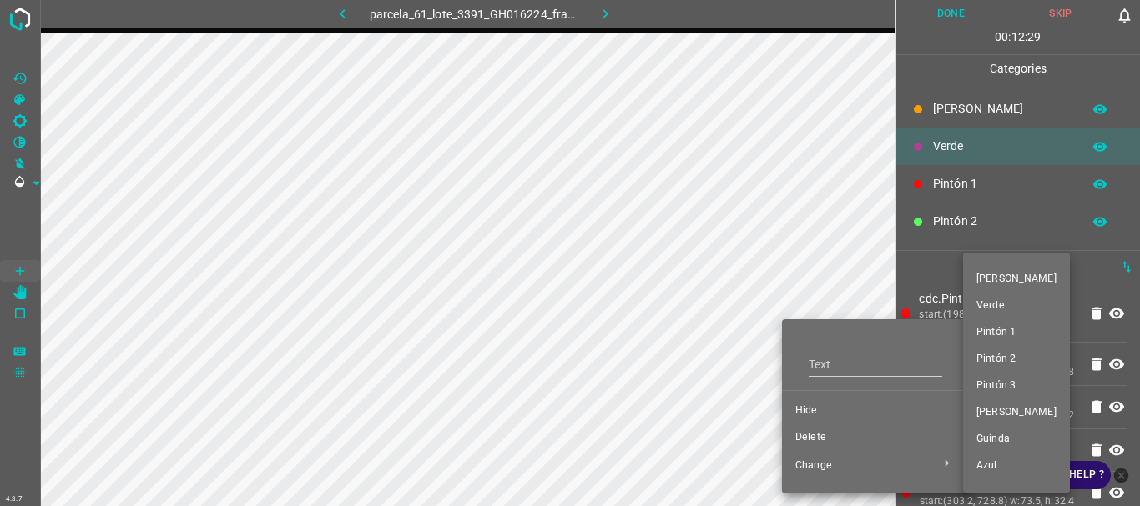
click at [814, 437] on div at bounding box center [570, 253] width 1140 height 506
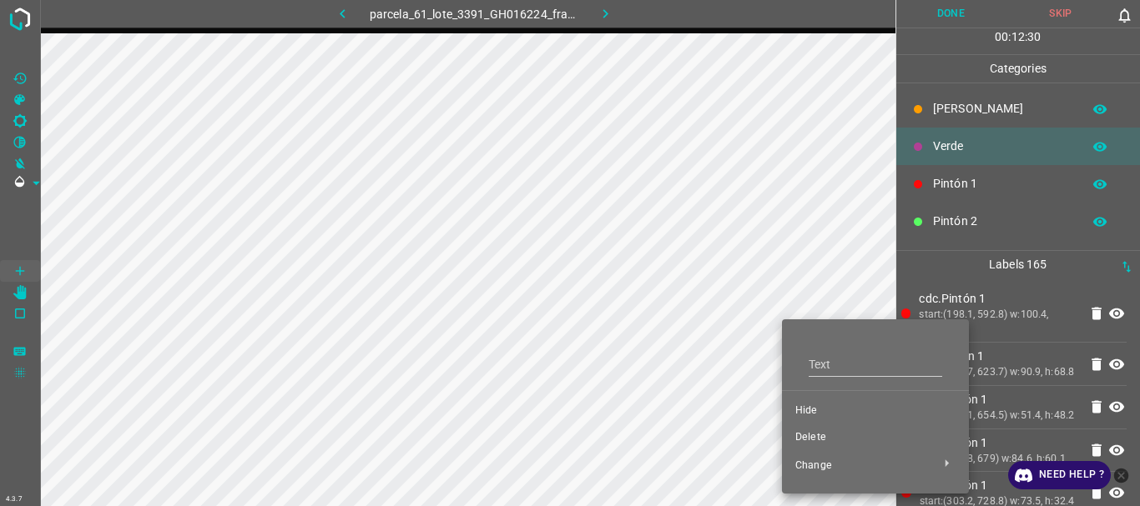
click at [814, 437] on div "Flor Verde Pintón 1 Pintón 2 Pintón 3 Rosado Guinda Azul" at bounding box center [570, 253] width 1140 height 506
click at [814, 437] on span "Delete" at bounding box center [875, 438] width 160 height 15
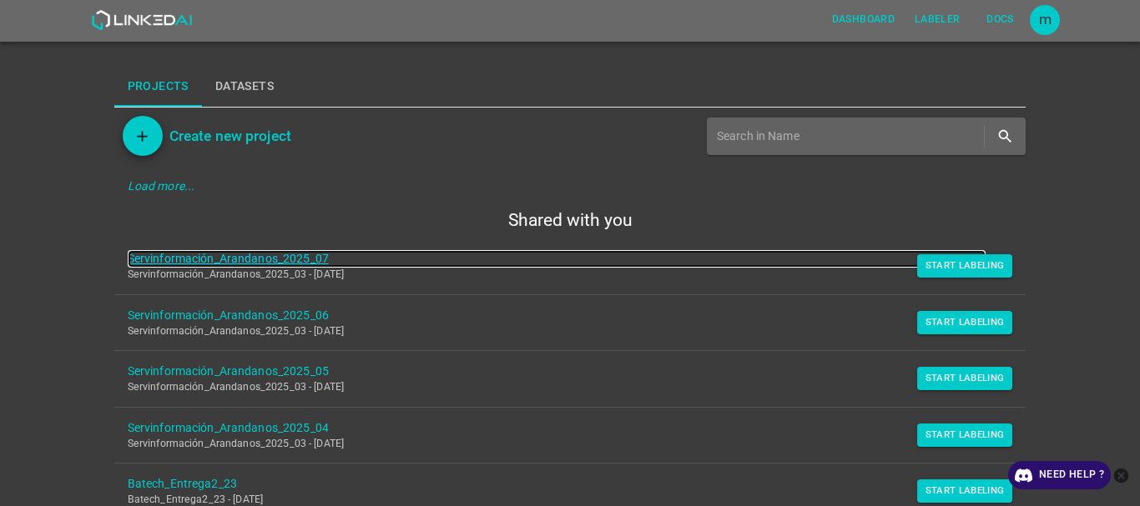
click at [288, 263] on link "Servinformación_Arandanos_2025_07" at bounding box center [557, 259] width 859 height 18
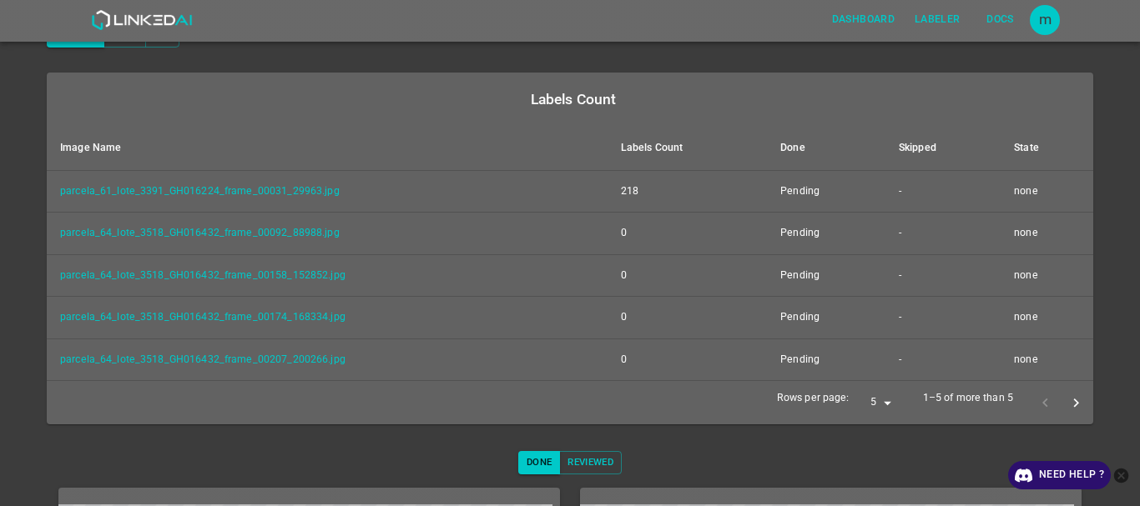
scroll to position [177, 0]
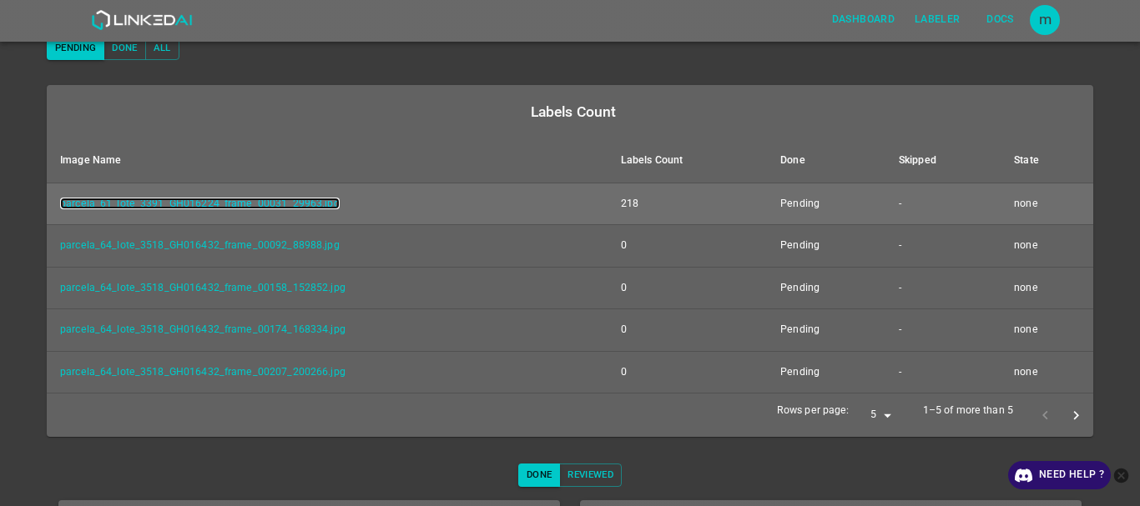
click at [291, 198] on link "parcela_61_lote_3391_GH016224_frame_00031_29963.jpg" at bounding box center [200, 204] width 280 height 12
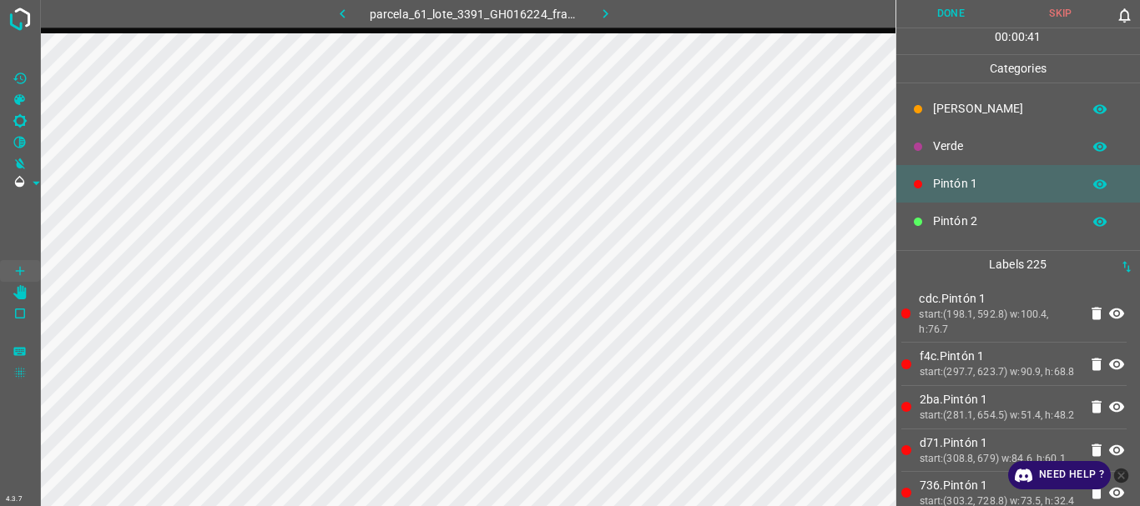
click at [946, 109] on p "[PERSON_NAME]" at bounding box center [1003, 109] width 140 height 18
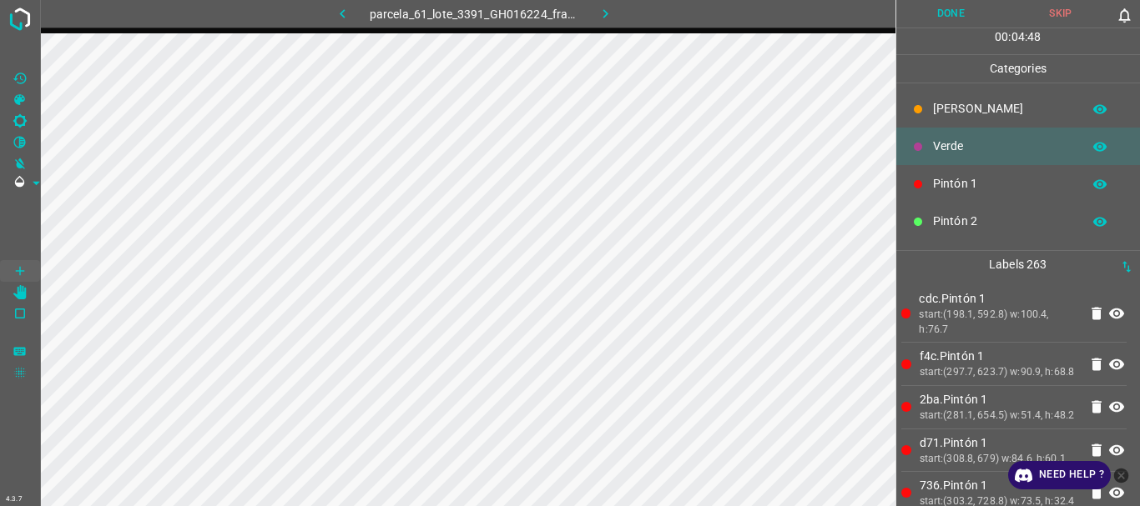
click at [960, 106] on p "[PERSON_NAME]" at bounding box center [1003, 109] width 140 height 18
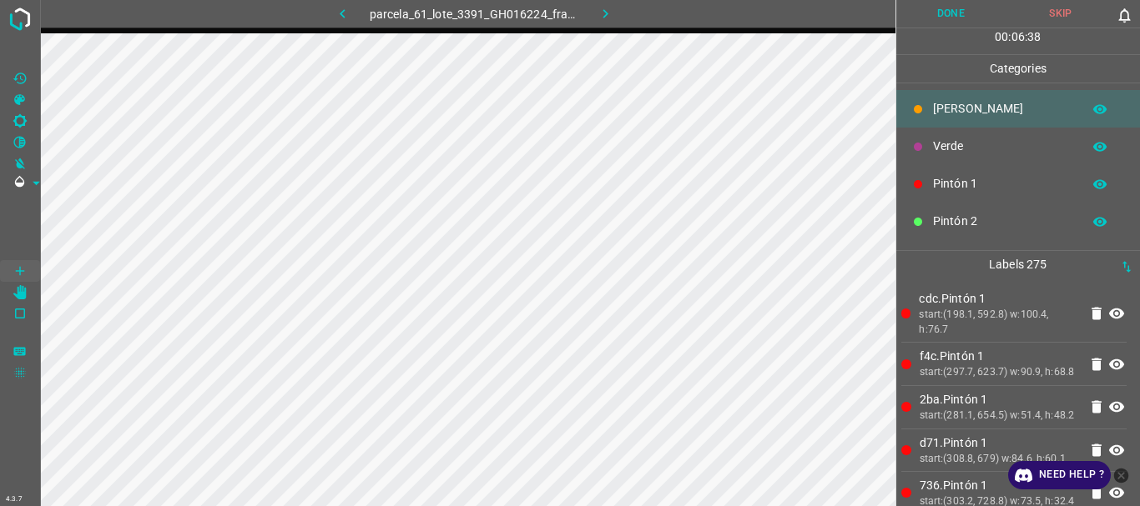
click at [959, 14] on button "Done" at bounding box center [951, 14] width 110 height 28
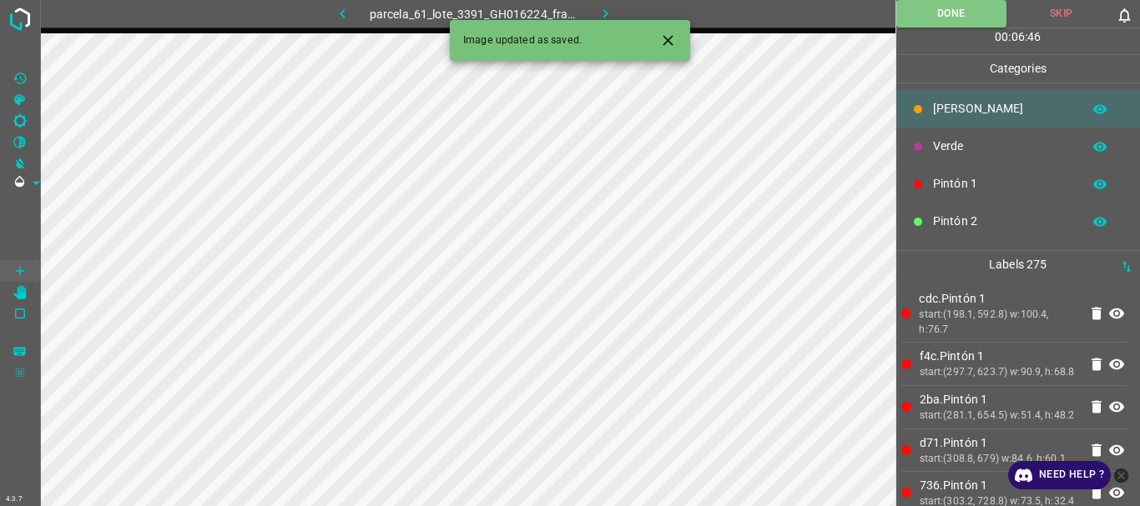
click at [608, 5] on icon "button" at bounding box center [606, 14] width 18 height 18
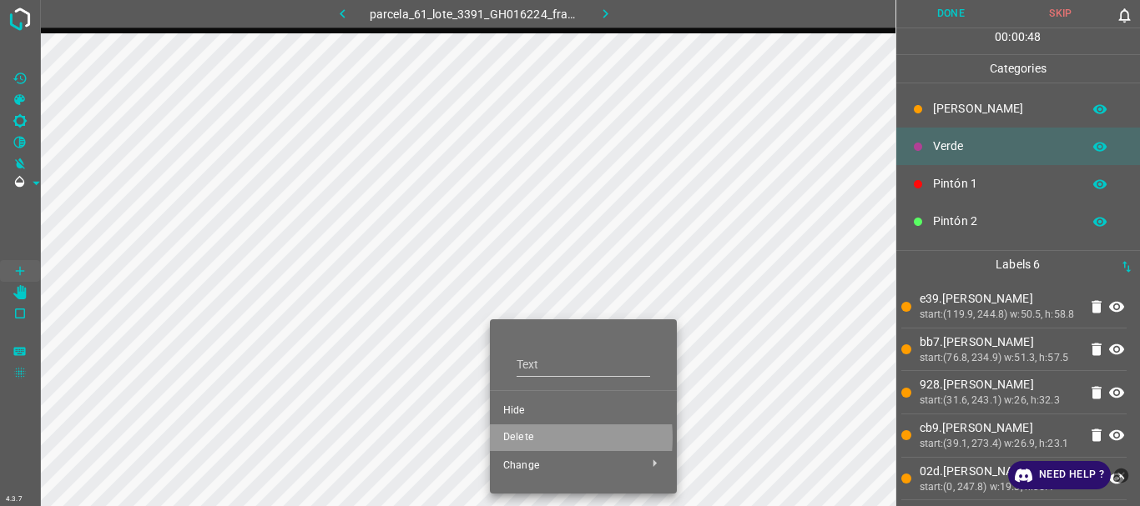
click at [524, 438] on span "Delete" at bounding box center [583, 438] width 160 height 15
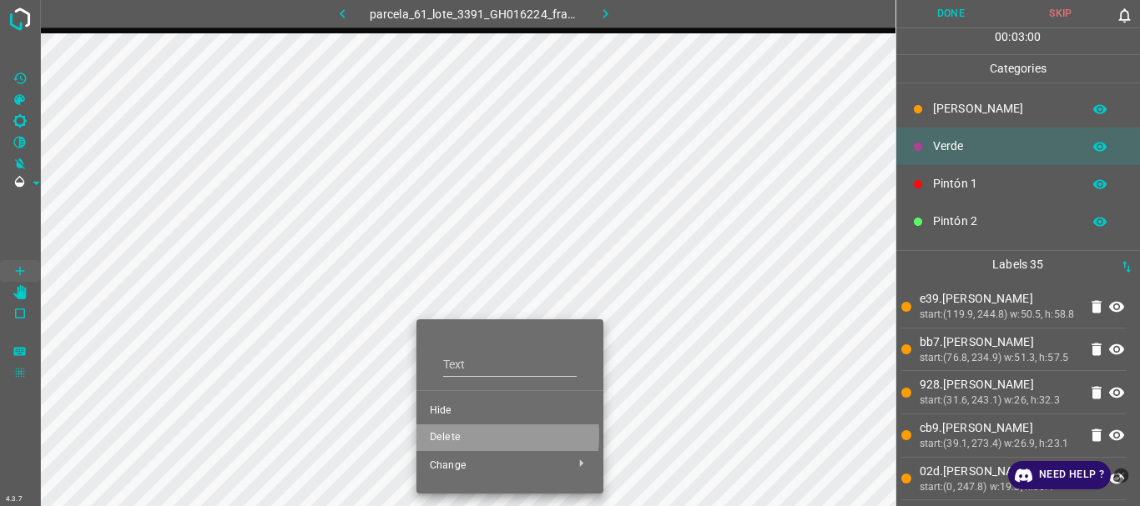
click at [469, 436] on span "Delete" at bounding box center [510, 438] width 160 height 15
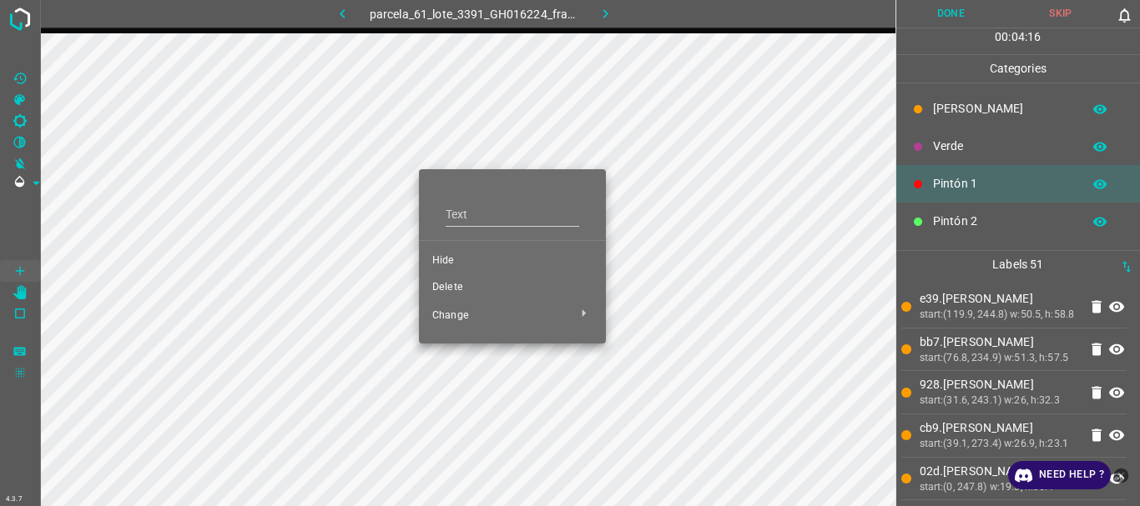
click at [484, 285] on span "Delete" at bounding box center [512, 287] width 160 height 15
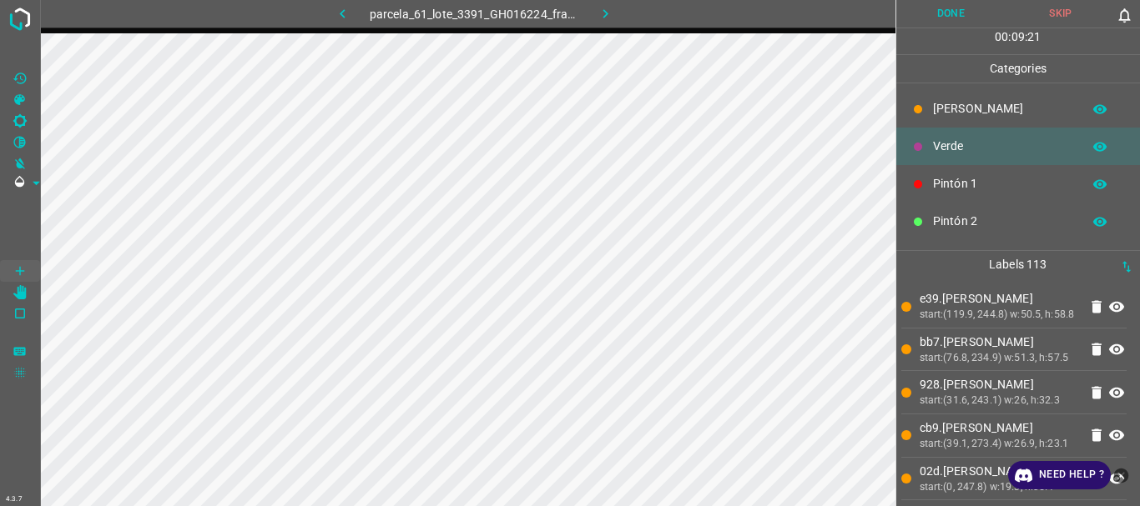
click at [950, 18] on button "Done" at bounding box center [951, 14] width 110 height 28
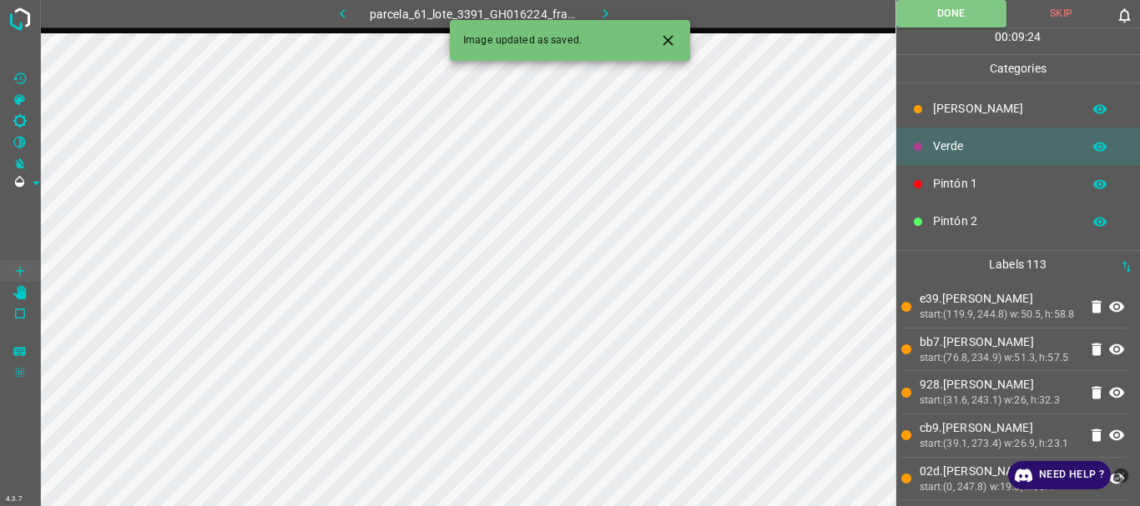
click at [605, 12] on icon "button" at bounding box center [605, 13] width 5 height 9
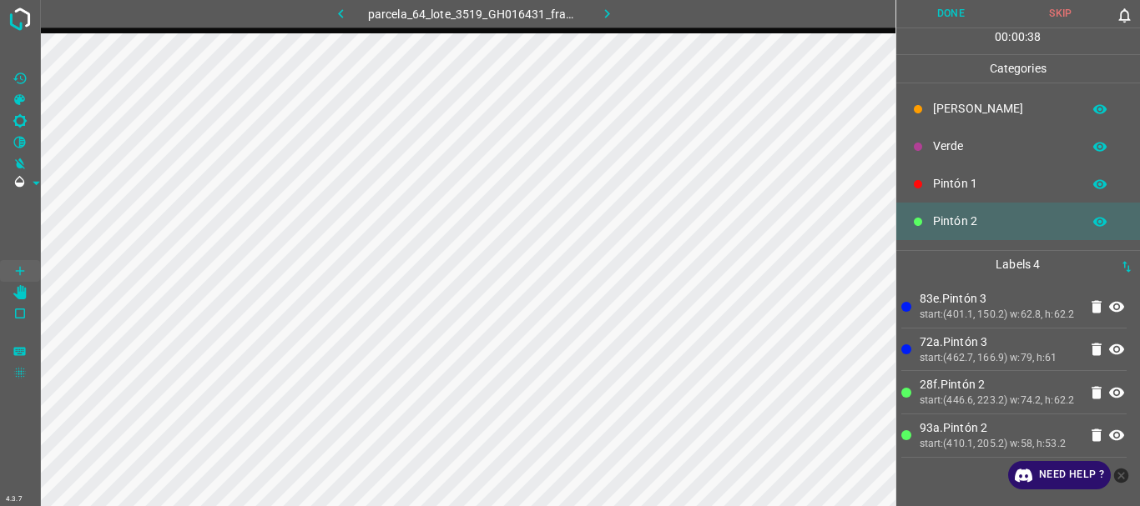
click at [931, 106] on div "[PERSON_NAME]" at bounding box center [1018, 109] width 244 height 38
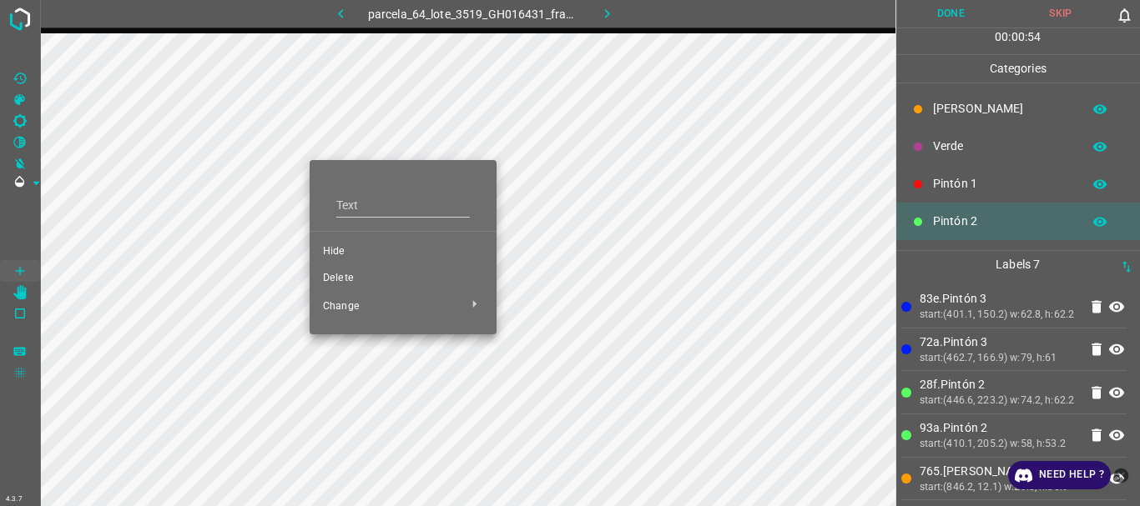
click at [368, 277] on span "Delete" at bounding box center [403, 278] width 160 height 15
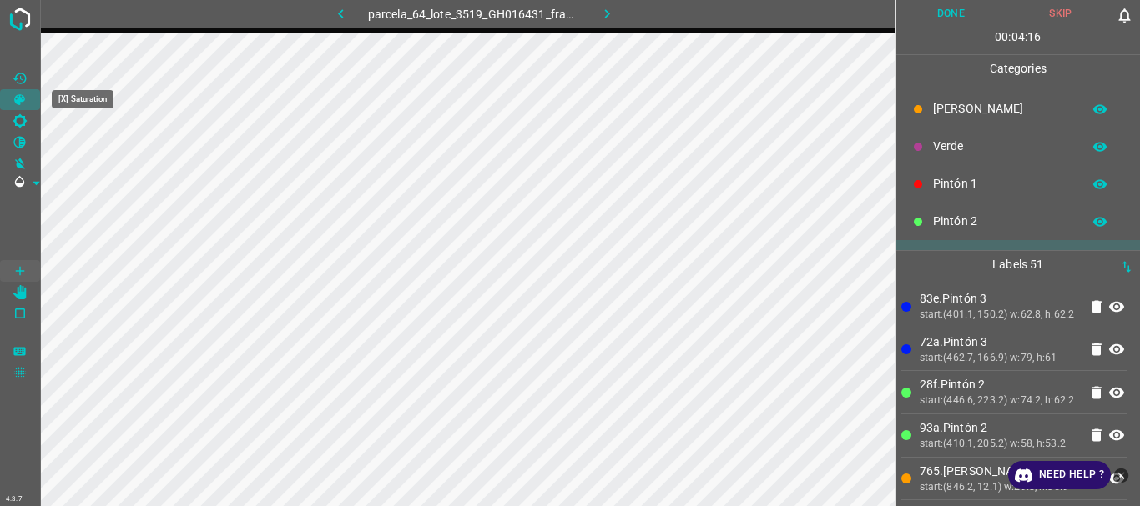
click at [18, 98] on icon "[X] Saturation" at bounding box center [19, 99] width 11 height 11
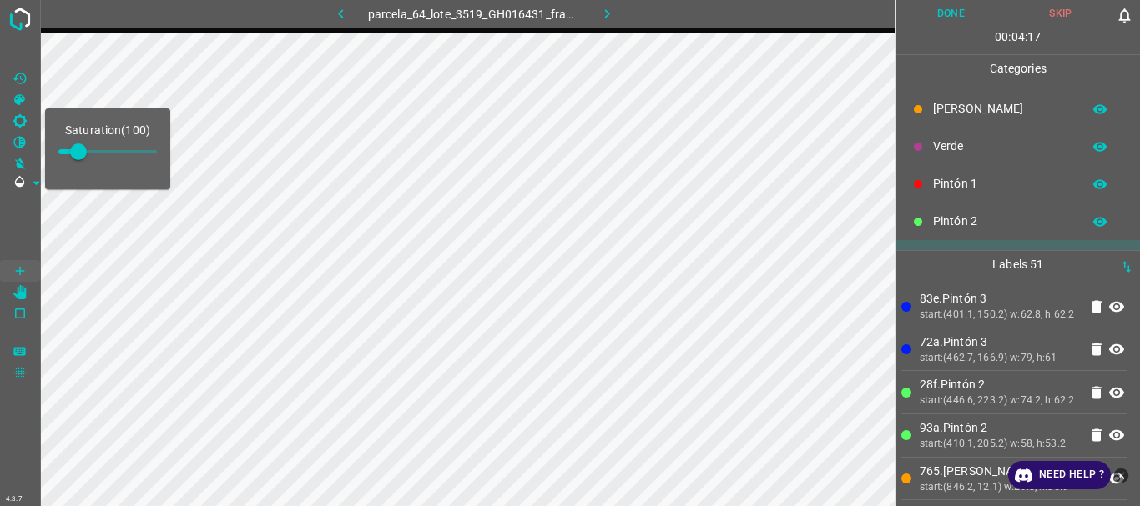
click at [87, 151] on span at bounding box center [78, 152] width 17 height 17
type input "165"
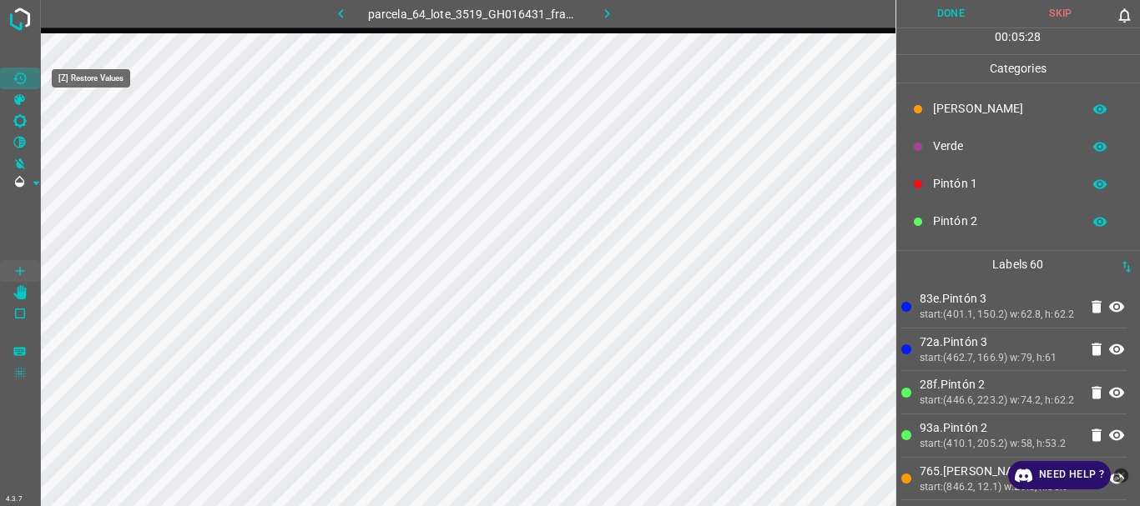
click at [18, 73] on icon "[Z] Restore Values" at bounding box center [19, 78] width 13 height 11
click at [19, 101] on icon "[X] Saturation" at bounding box center [19, 99] width 11 height 11
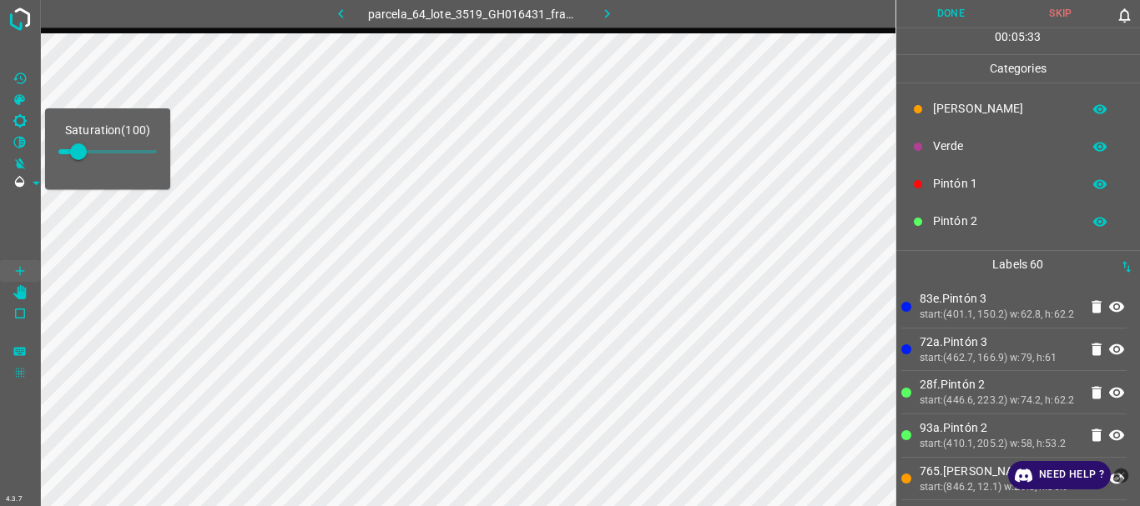
click at [87, 152] on span at bounding box center [78, 152] width 17 height 17
type input "174"
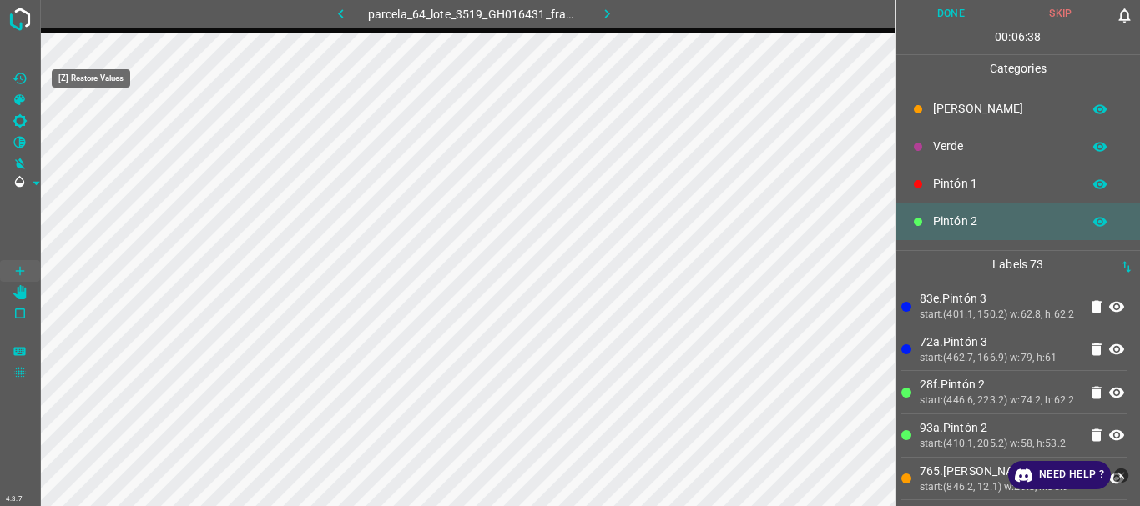
click at [23, 75] on icon "[Z] Restore Values" at bounding box center [20, 78] width 15 height 15
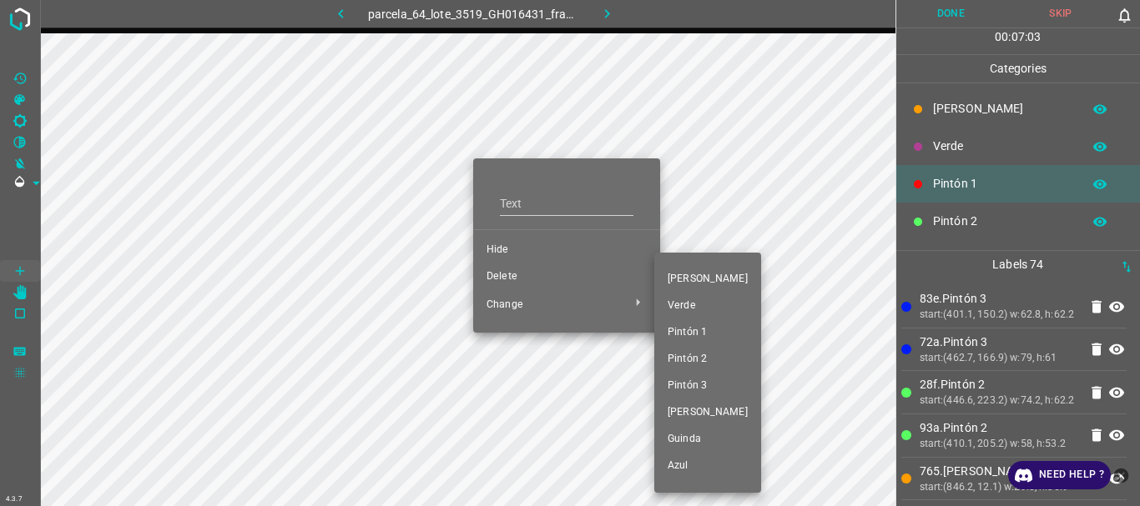
click at [673, 334] on span "Pintón 1" at bounding box center [708, 332] width 80 height 15
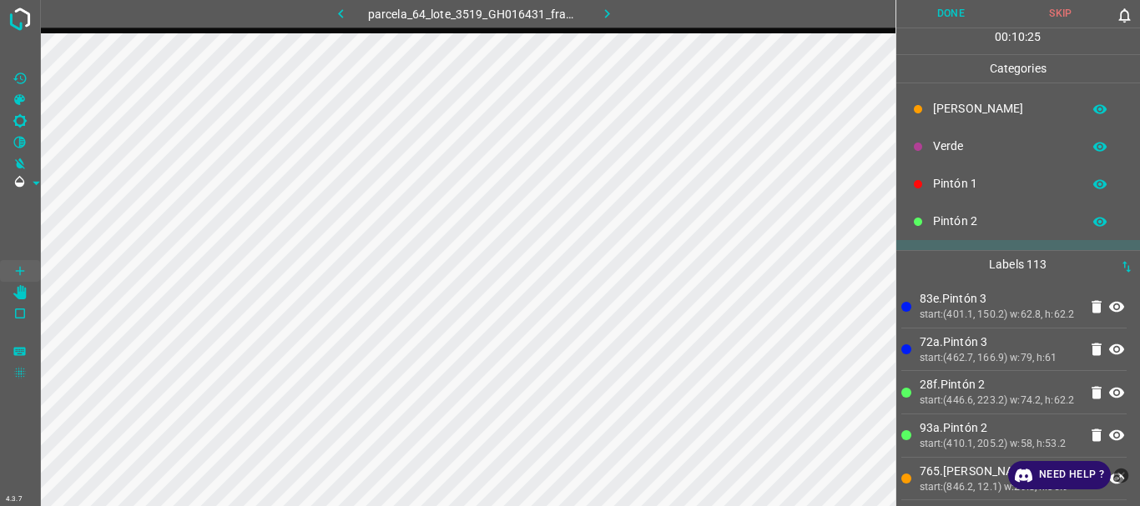
click at [936, 6] on button "Done" at bounding box center [951, 14] width 110 height 28
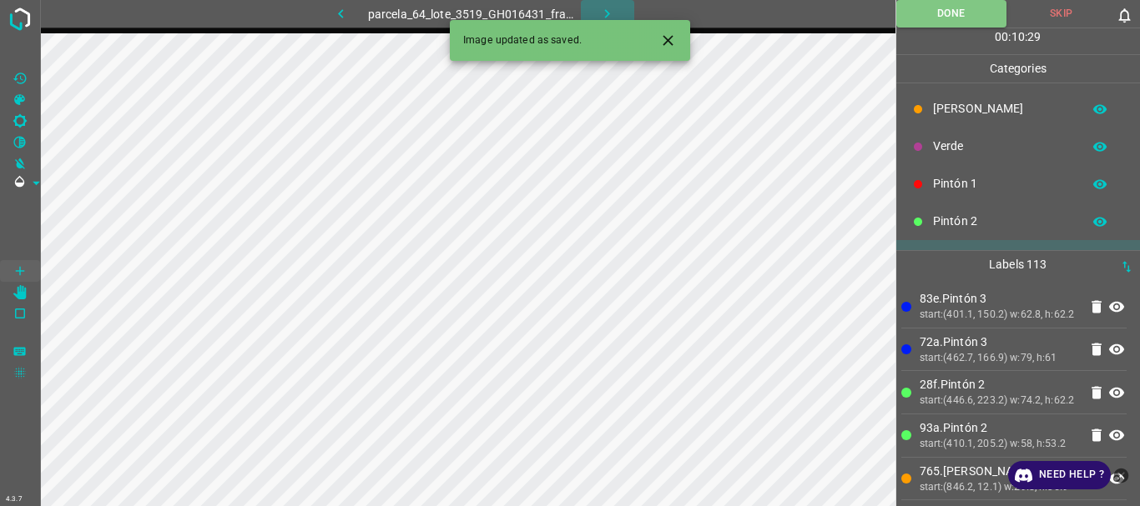
click at [607, 10] on icon "button" at bounding box center [607, 14] width 18 height 18
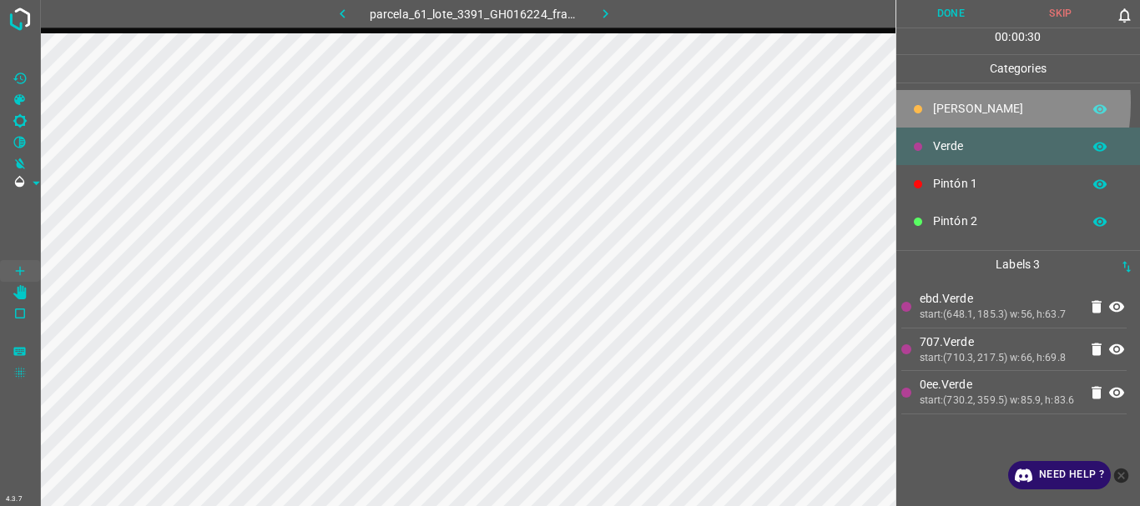
click at [940, 103] on p "[PERSON_NAME]" at bounding box center [1003, 109] width 140 height 18
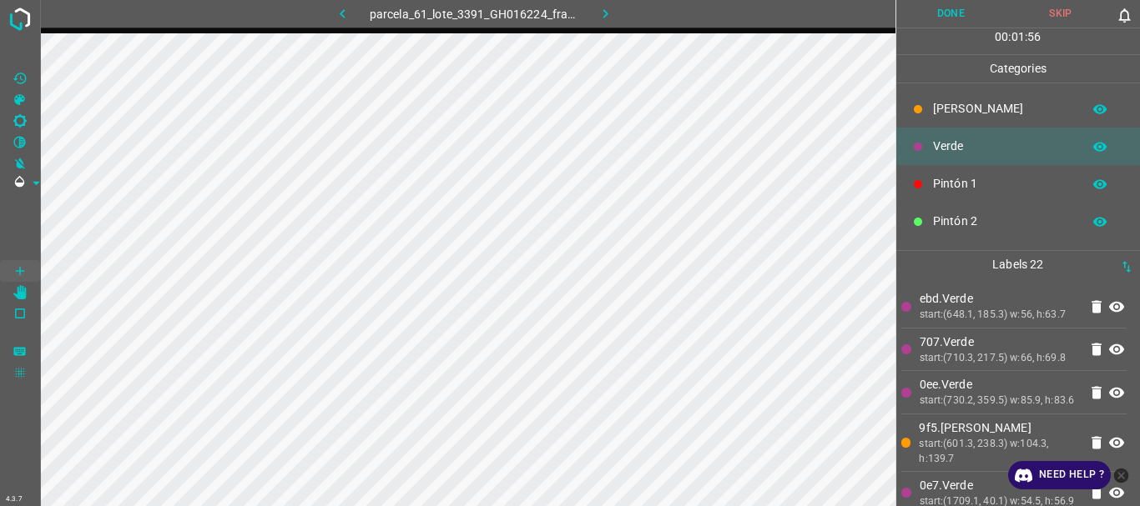
click at [957, 113] on p "[PERSON_NAME]" at bounding box center [1003, 109] width 140 height 18
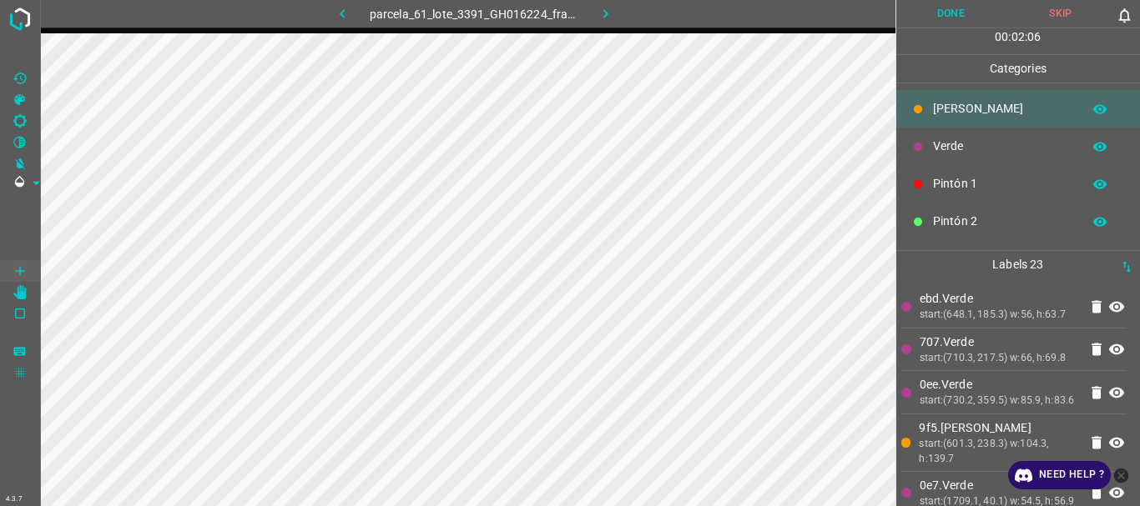
click at [948, 13] on button "Done" at bounding box center [951, 14] width 110 height 28
click at [612, 17] on icon "button" at bounding box center [606, 14] width 18 height 18
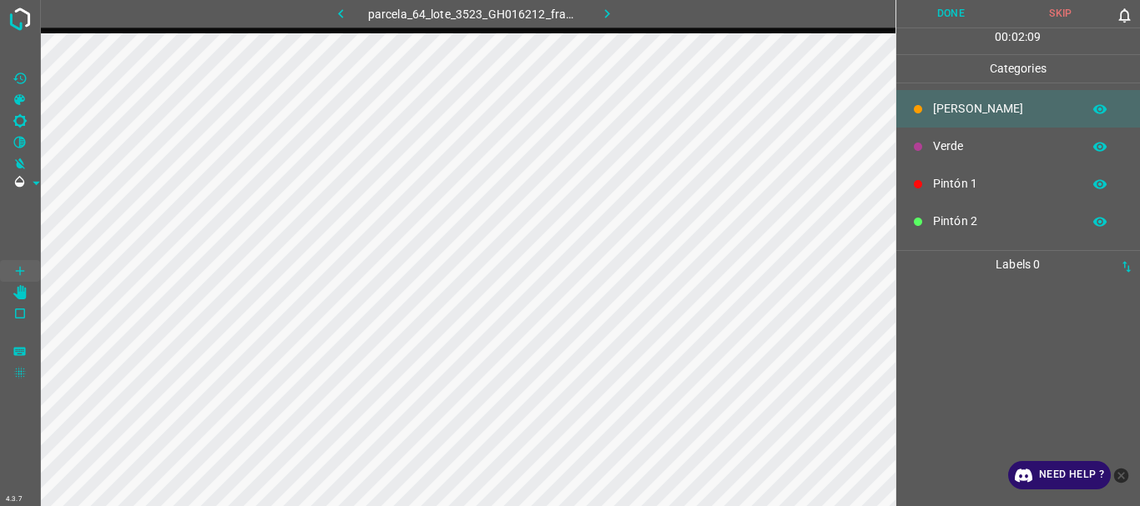
click at [602, 11] on icon "button" at bounding box center [607, 14] width 18 height 18
click at [604, 11] on icon "button" at bounding box center [607, 14] width 18 height 18
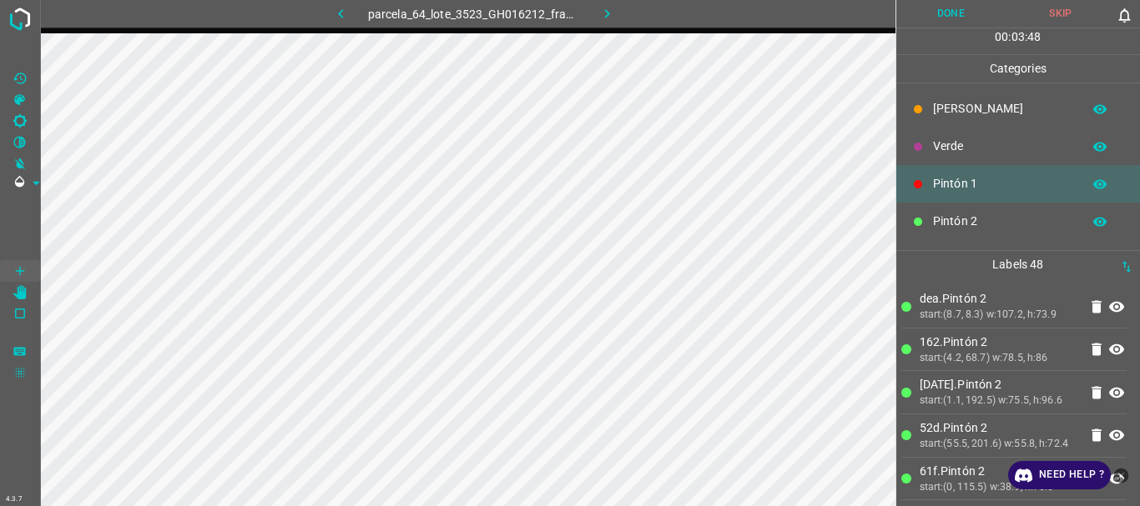
click at [924, 104] on div at bounding box center [918, 109] width 17 height 17
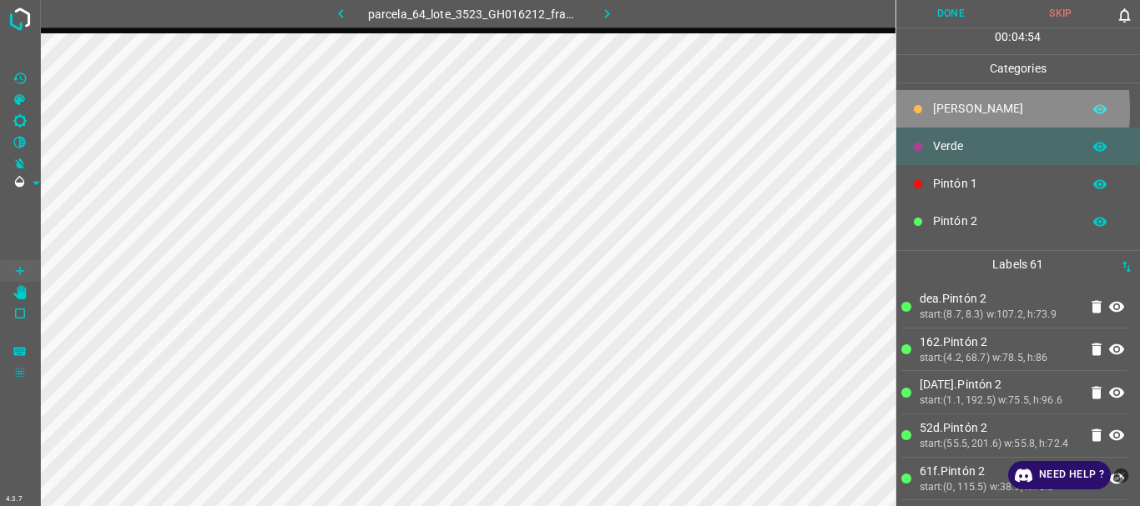
click at [921, 109] on icon at bounding box center [918, 109] width 8 height 8
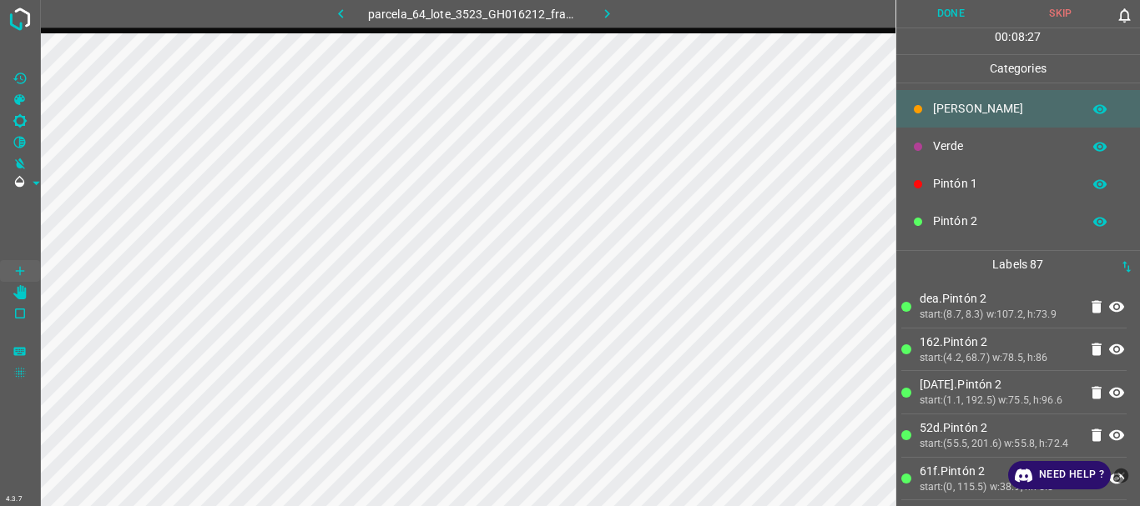
click at [937, 18] on button "Done" at bounding box center [951, 14] width 110 height 28
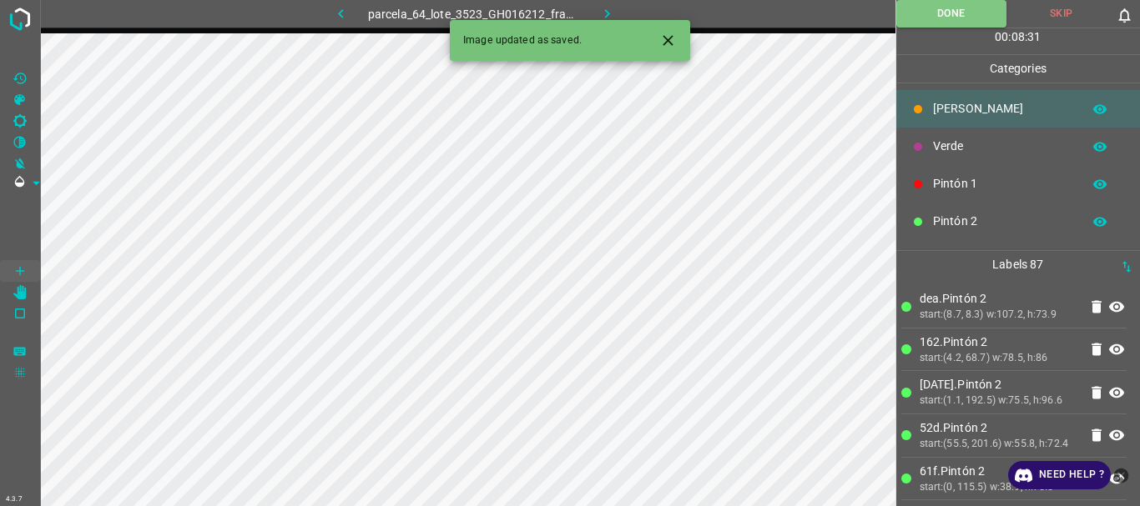
click at [603, 10] on icon "button" at bounding box center [607, 14] width 18 height 18
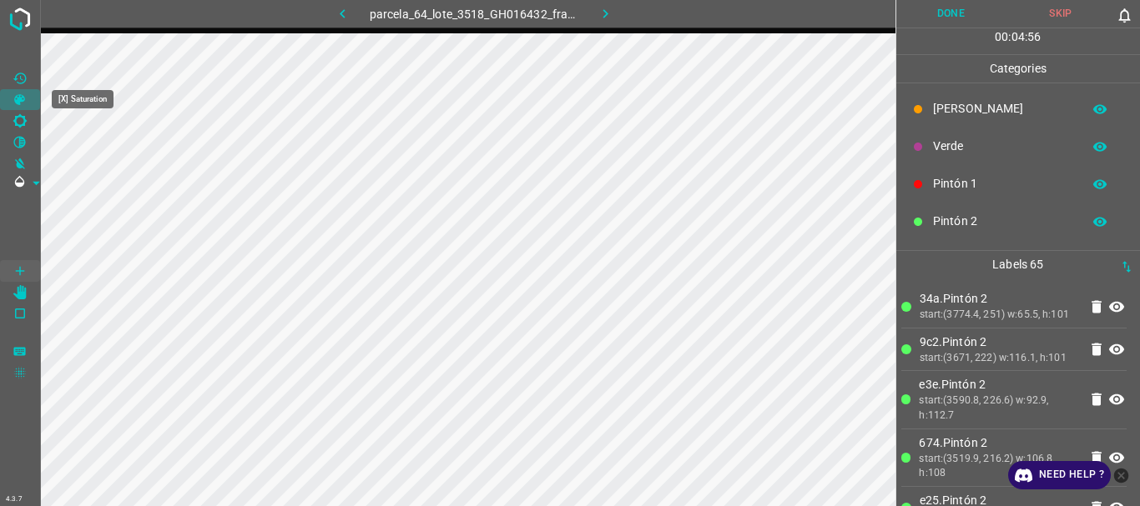
click at [21, 100] on icon "[X] Saturation" at bounding box center [19, 99] width 11 height 11
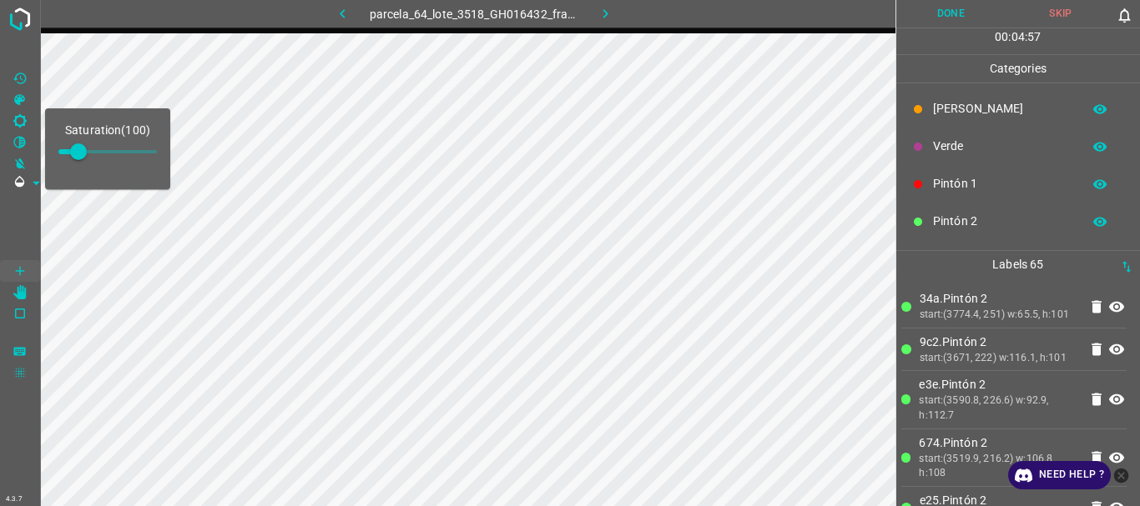
click at [99, 152] on span at bounding box center [107, 151] width 98 height 3
type input "208"
click at [23, 202] on span at bounding box center [20, 227] width 40 height 67
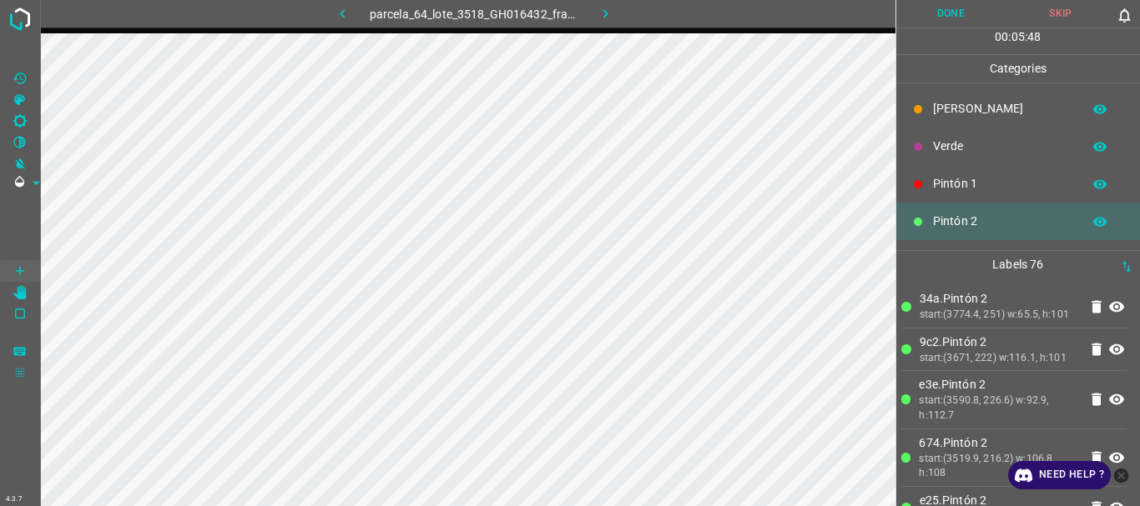
click at [943, 111] on p "[PERSON_NAME]" at bounding box center [1003, 109] width 140 height 18
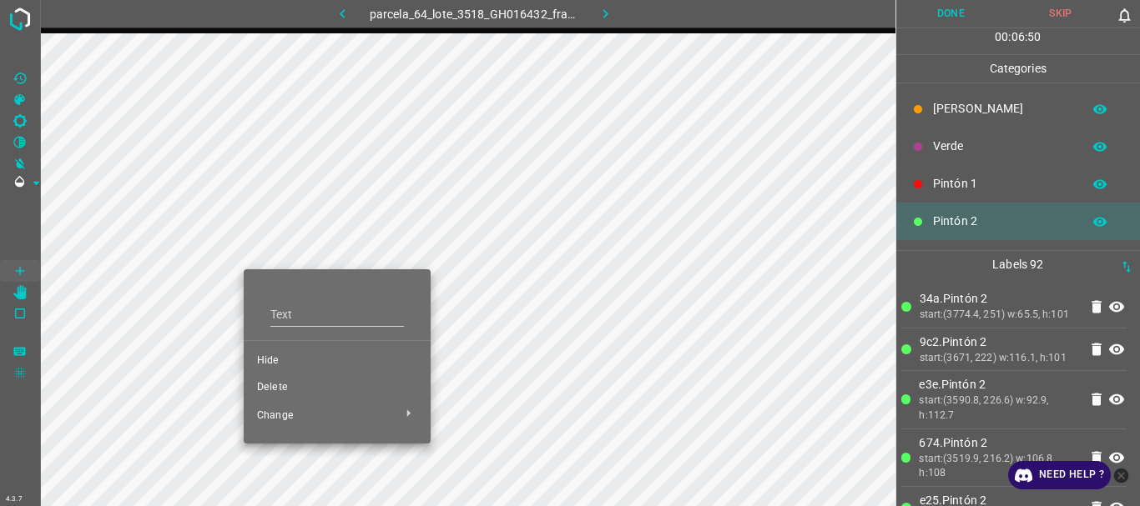
click at [290, 393] on span "Delete" at bounding box center [337, 387] width 160 height 15
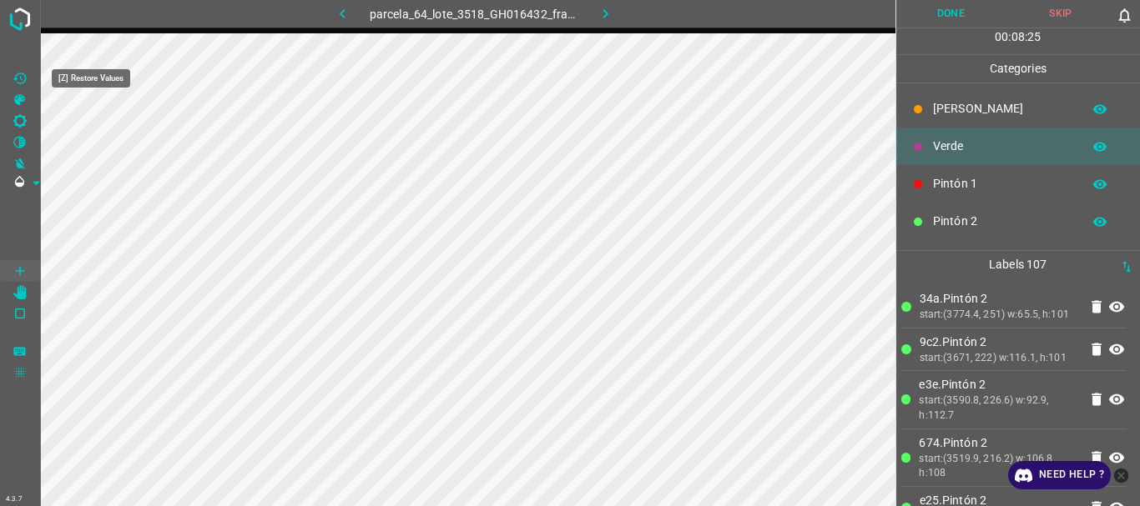
click at [25, 79] on icon "[Z] Restore Values" at bounding box center [19, 78] width 13 height 11
click at [940, 24] on button "Done" at bounding box center [951, 14] width 110 height 28
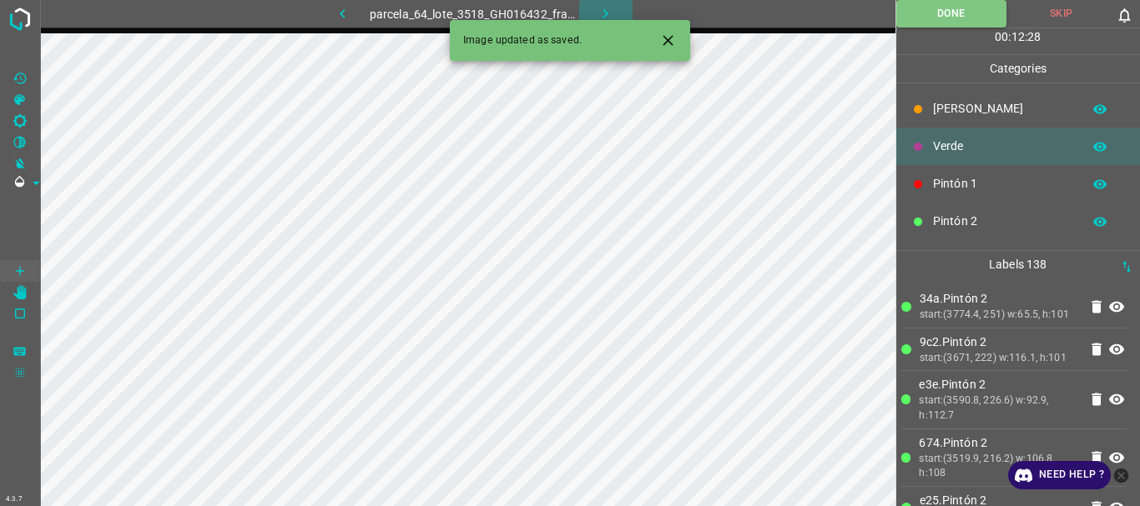
click at [604, 13] on icon "button" at bounding box center [606, 14] width 18 height 18
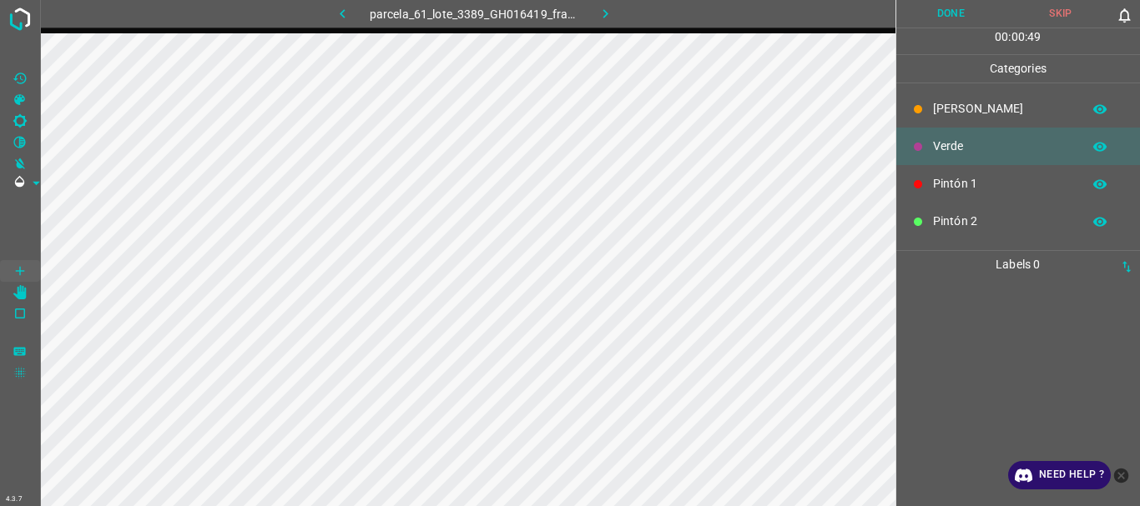
click at [601, 13] on icon "button" at bounding box center [606, 14] width 18 height 18
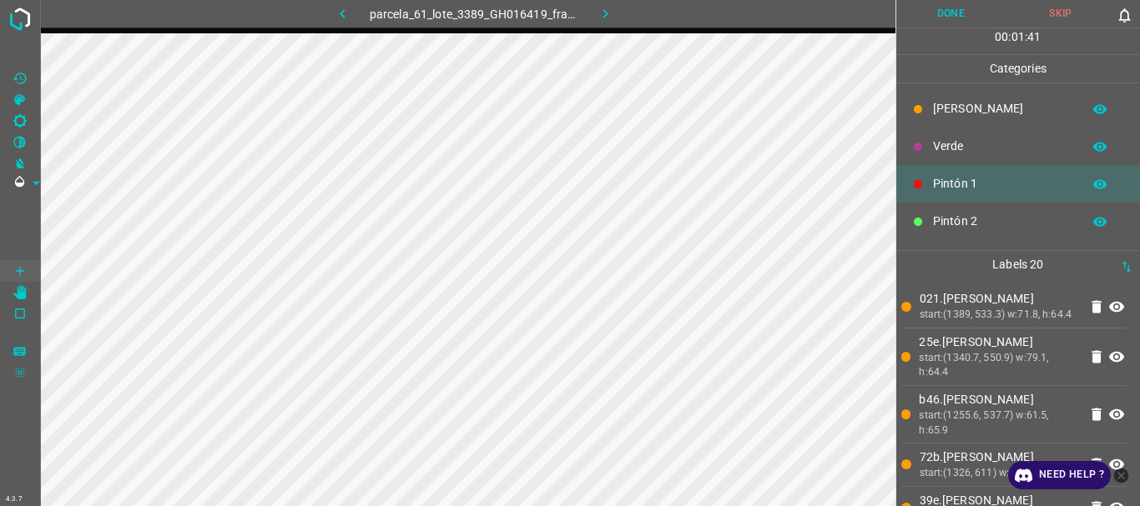
click at [976, 13] on button "Done" at bounding box center [951, 14] width 110 height 28
click at [602, 15] on icon "button" at bounding box center [606, 14] width 18 height 18
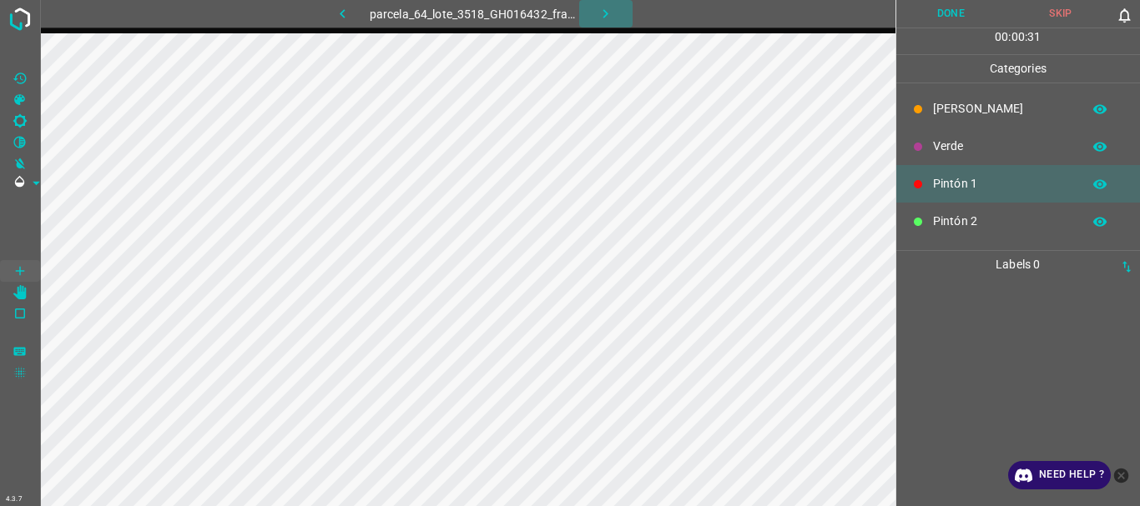
click at [597, 13] on icon "button" at bounding box center [606, 14] width 18 height 18
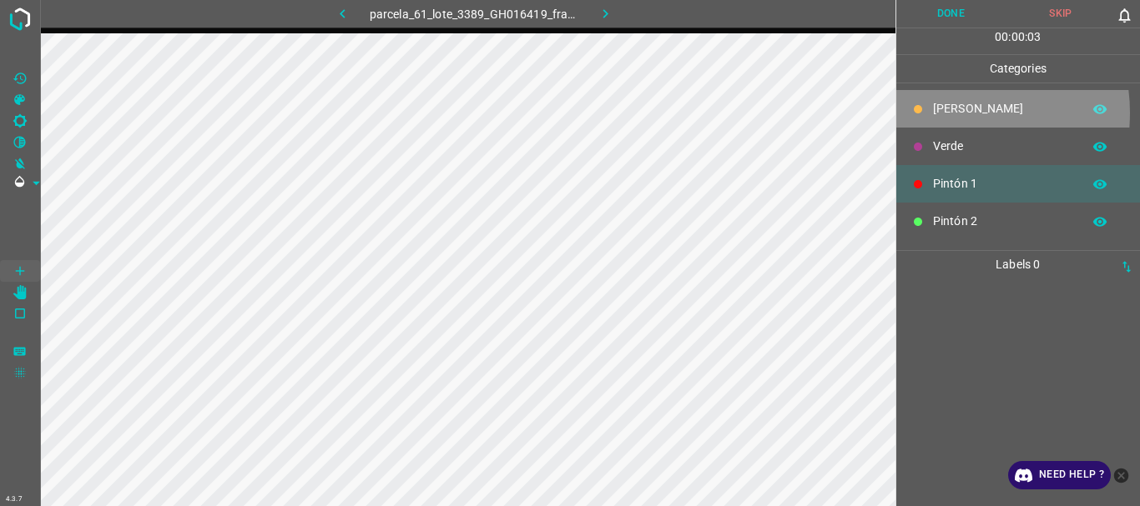
click at [945, 113] on p "[PERSON_NAME]" at bounding box center [1003, 109] width 140 height 18
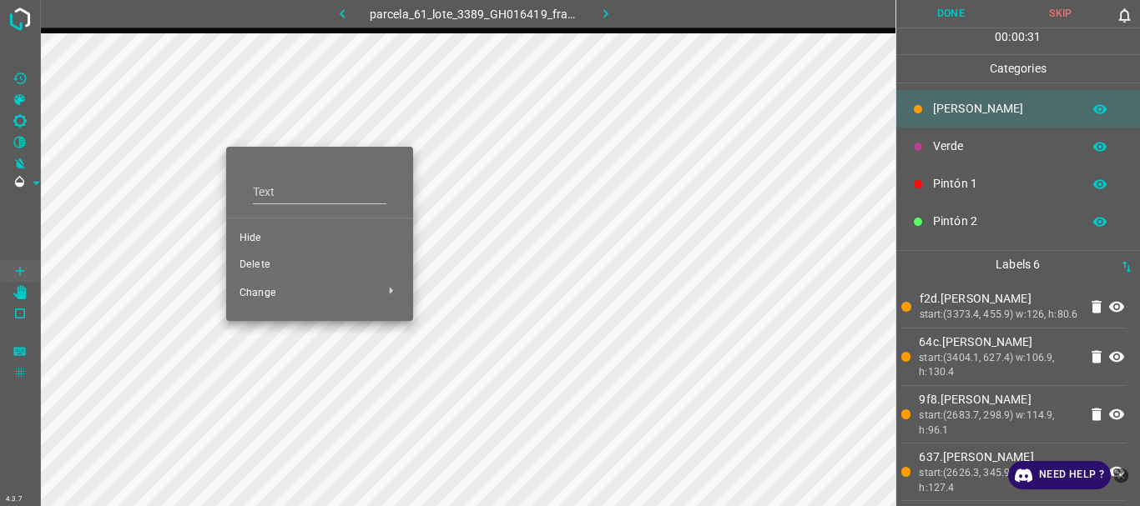
click at [279, 262] on span "Delete" at bounding box center [319, 265] width 160 height 15
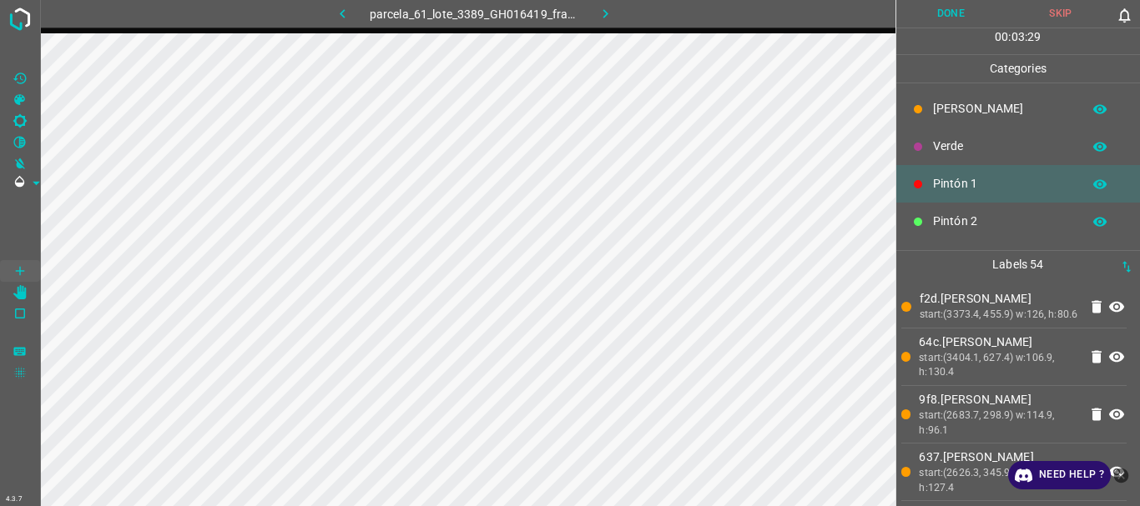
click at [945, 115] on p "[PERSON_NAME]" at bounding box center [1003, 109] width 140 height 18
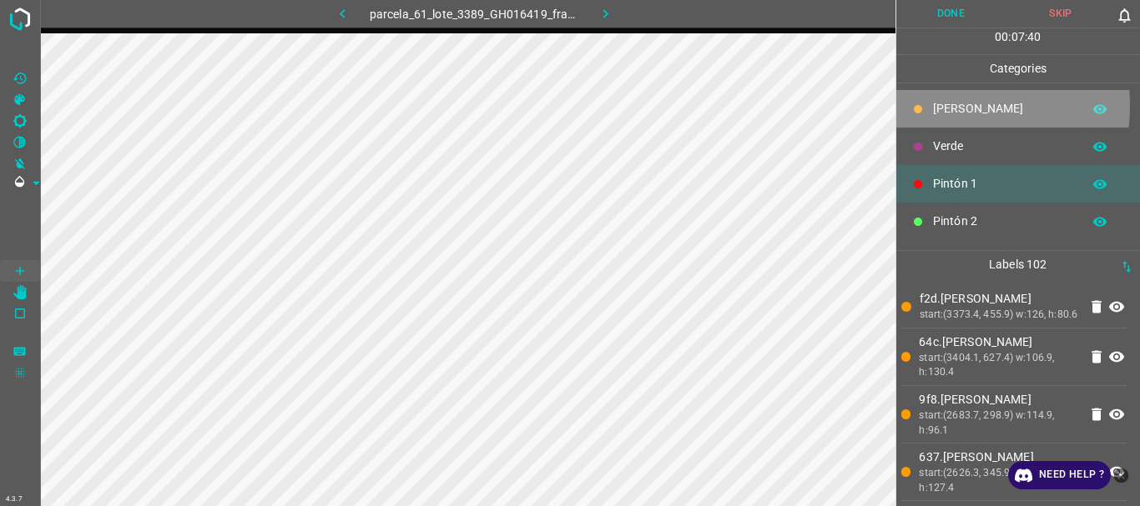
click at [937, 105] on p "[PERSON_NAME]" at bounding box center [1003, 109] width 140 height 18
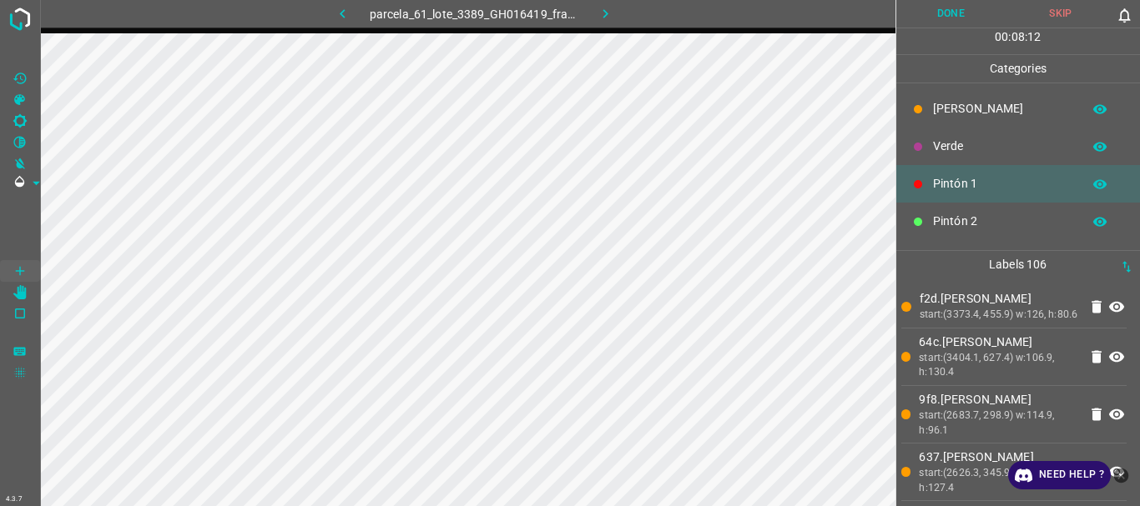
click at [962, 107] on p "[PERSON_NAME]" at bounding box center [1003, 109] width 140 height 18
click at [958, 8] on button "Done" at bounding box center [951, 14] width 110 height 28
click at [21, 13] on img at bounding box center [20, 19] width 30 height 30
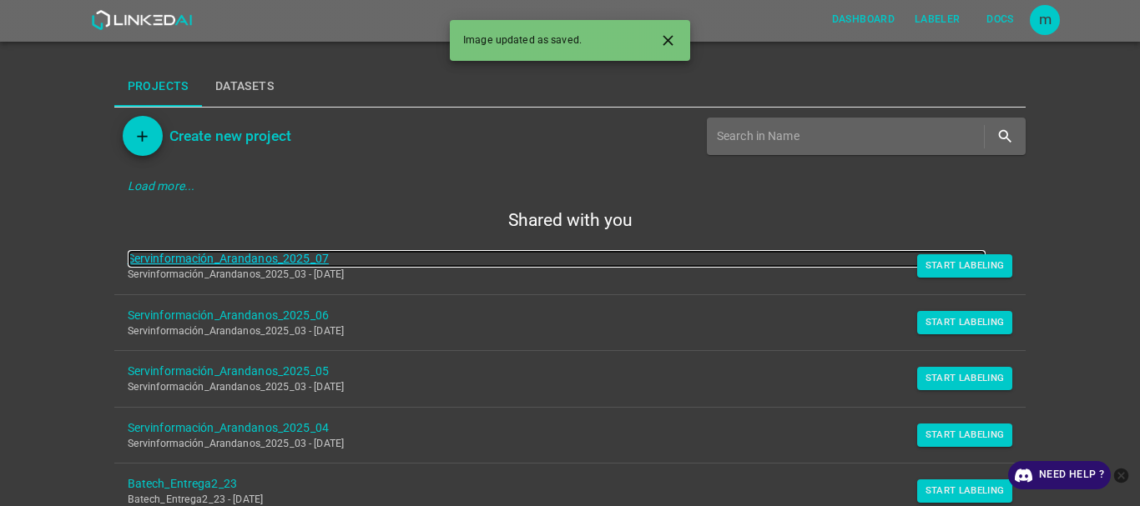
click at [256, 260] on link "Servinformación_Arandanos_2025_07" at bounding box center [557, 259] width 859 height 18
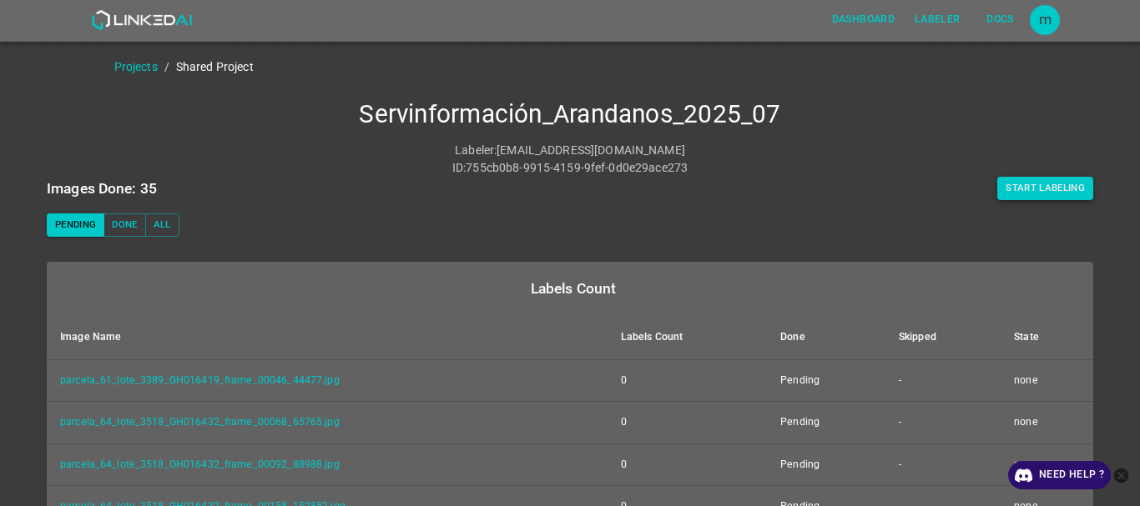
click at [1050, 188] on button "Start Labeling" at bounding box center [1045, 188] width 96 height 23
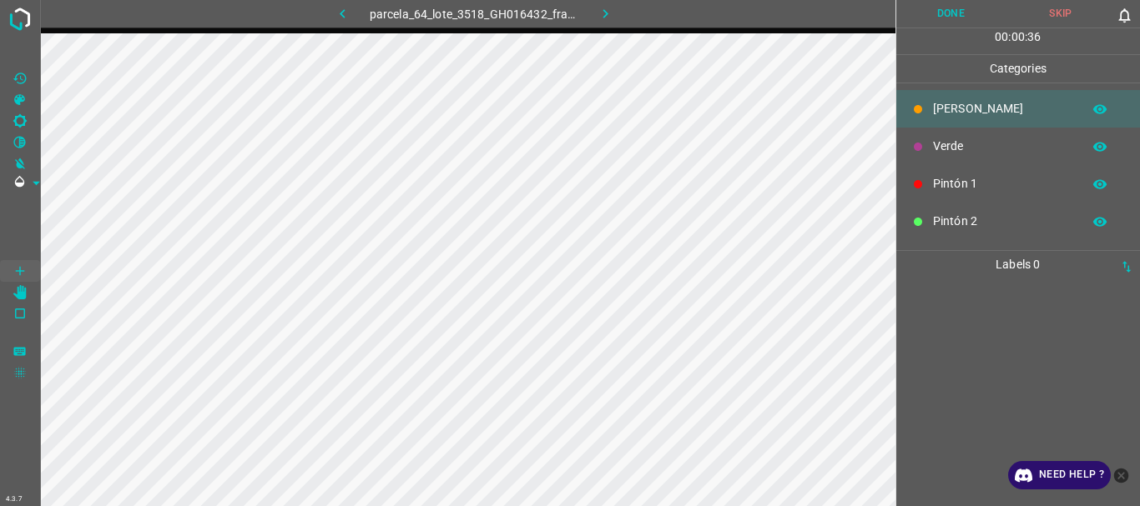
click at [607, 8] on icon "button" at bounding box center [606, 14] width 18 height 18
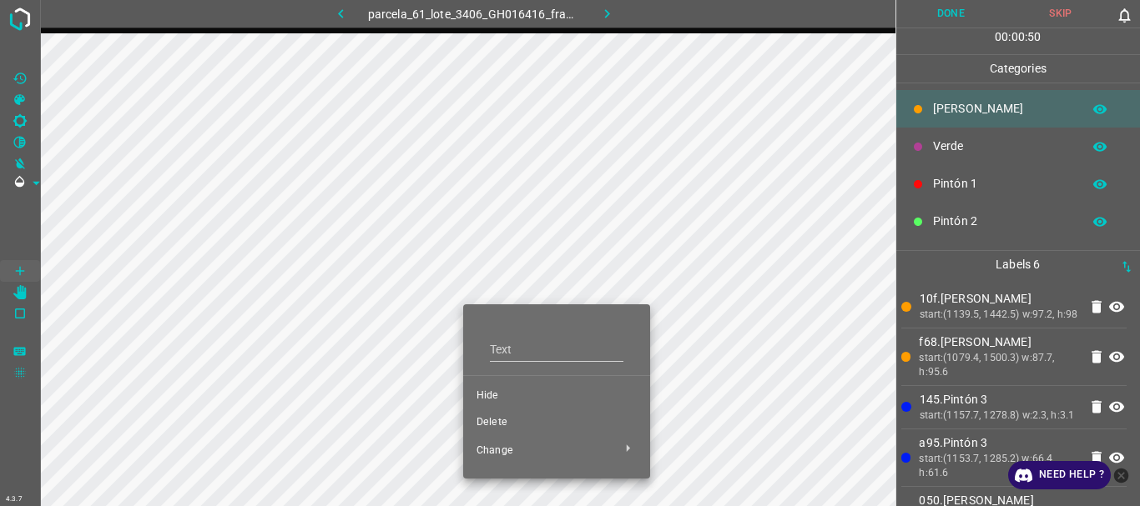
click at [488, 420] on span "Delete" at bounding box center [556, 423] width 160 height 15
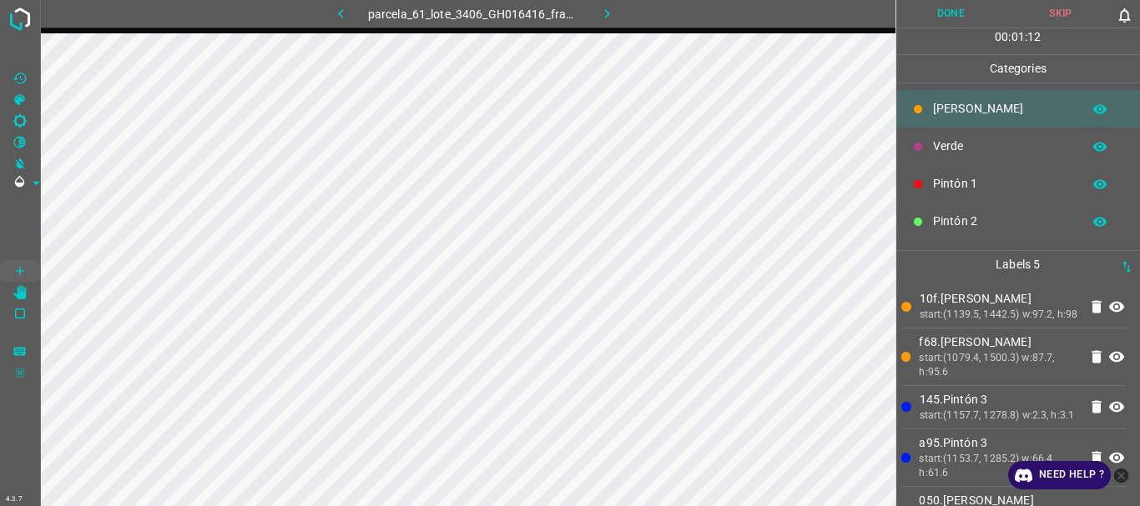
click at [936, 8] on button "Done" at bounding box center [951, 14] width 110 height 28
click at [605, 13] on icon "button" at bounding box center [607, 14] width 18 height 18
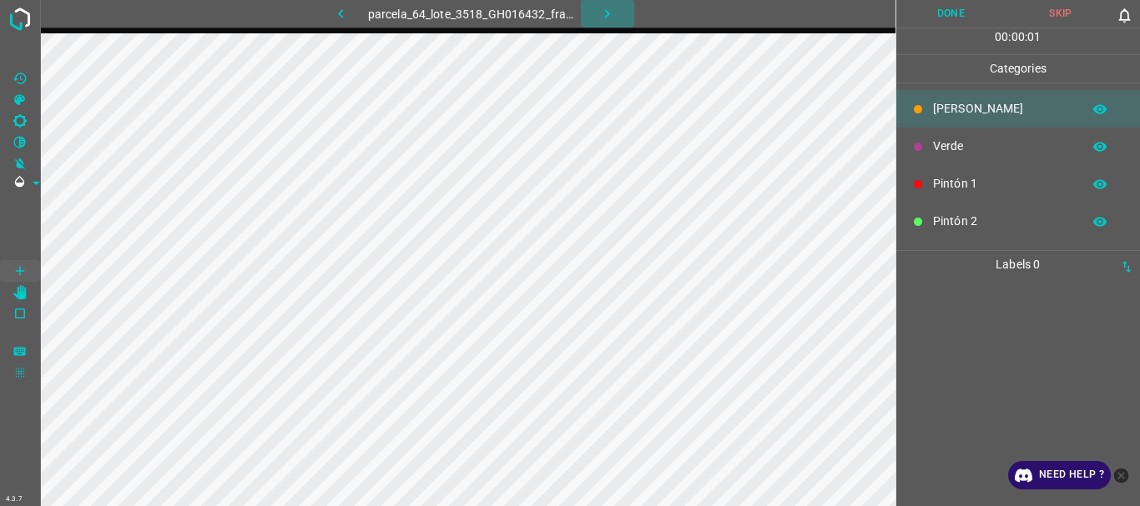
click at [603, 10] on icon "button" at bounding box center [607, 14] width 18 height 18
click at [605, 13] on icon "button" at bounding box center [607, 14] width 18 height 18
click at [606, 13] on icon "button" at bounding box center [607, 14] width 18 height 18
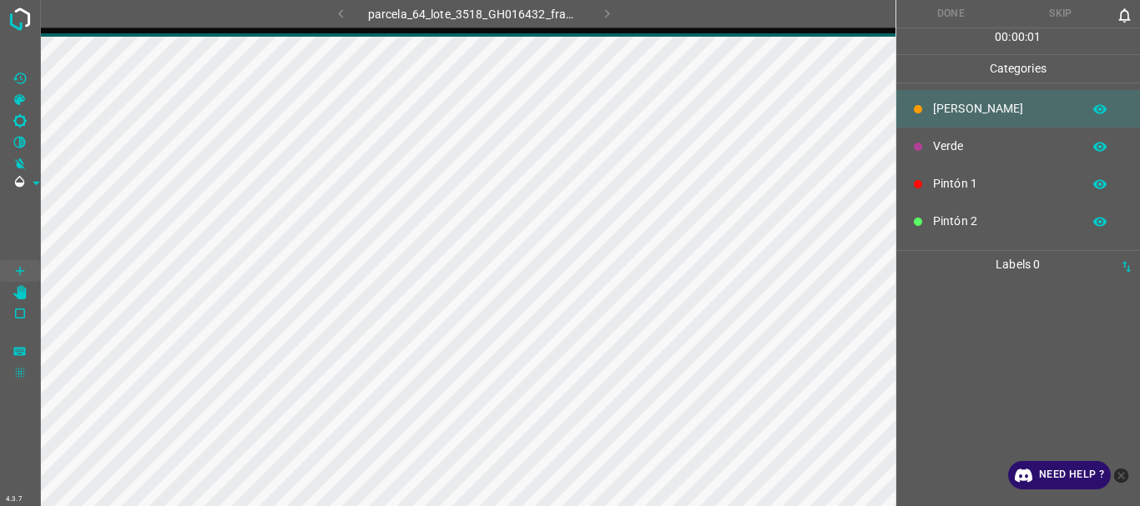
click at [606, 13] on div "parcela_64_lote_3518_GH016432_frame_00199_192525.jpg" at bounding box center [474, 14] width 426 height 28
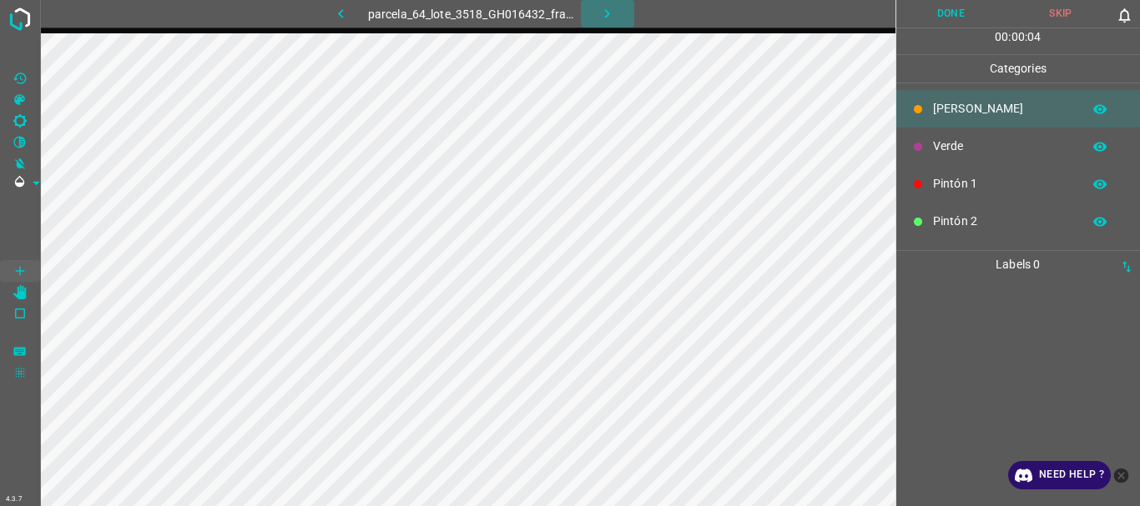
click at [608, 13] on icon "button" at bounding box center [607, 13] width 5 height 9
click at [605, 15] on icon "button" at bounding box center [606, 14] width 18 height 18
